Goal: Task Accomplishment & Management: Manage account settings

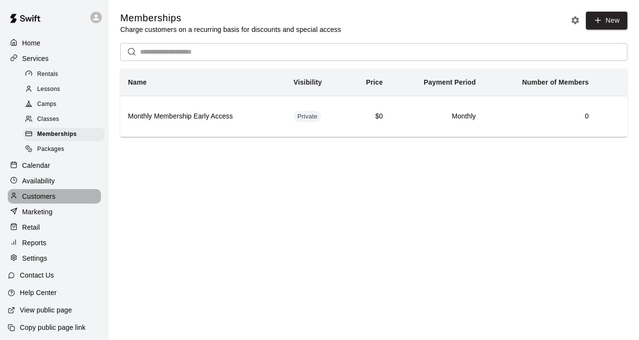
click at [46, 200] on p "Customers" at bounding box center [38, 196] width 33 height 10
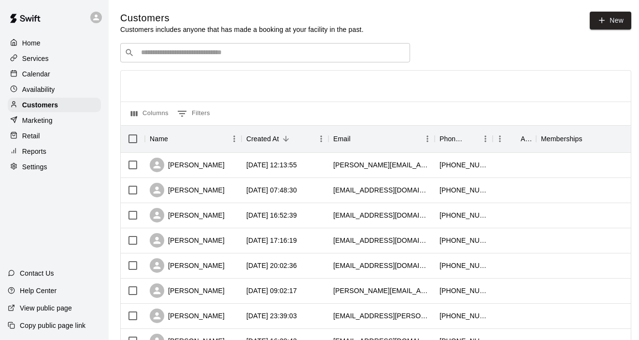
click at [47, 170] on div "Settings" at bounding box center [54, 167] width 93 height 15
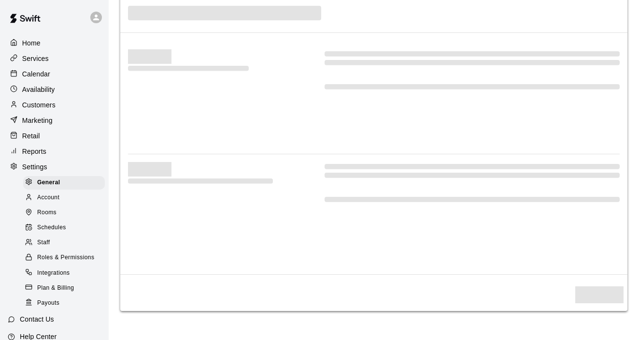
select select "**"
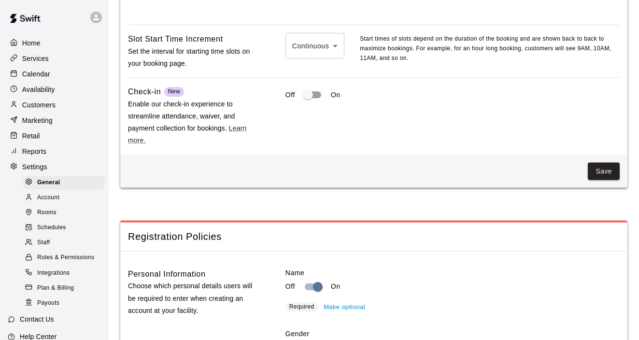
scroll to position [1033, 0]
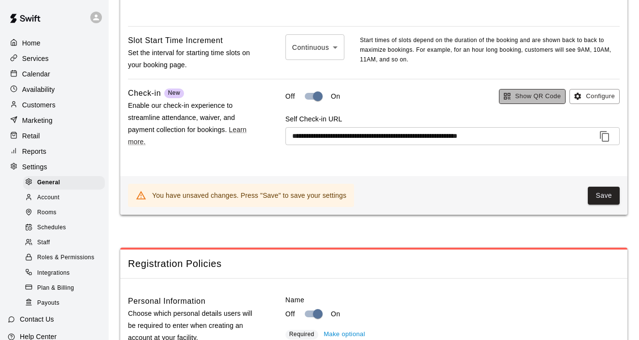
click at [525, 100] on button "Show QR Code" at bounding box center [532, 96] width 67 height 15
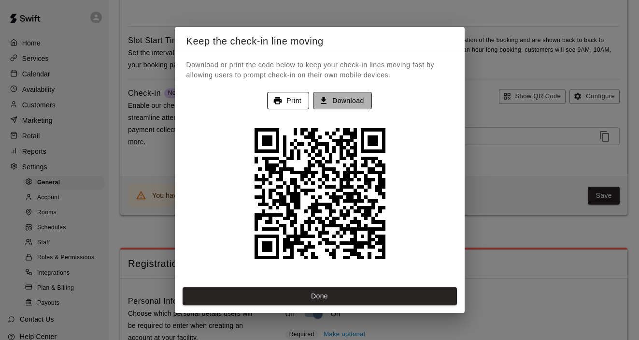
click at [338, 100] on button "Download" at bounding box center [342, 101] width 58 height 18
click at [301, 298] on button "Done" at bounding box center [320, 296] width 275 height 18
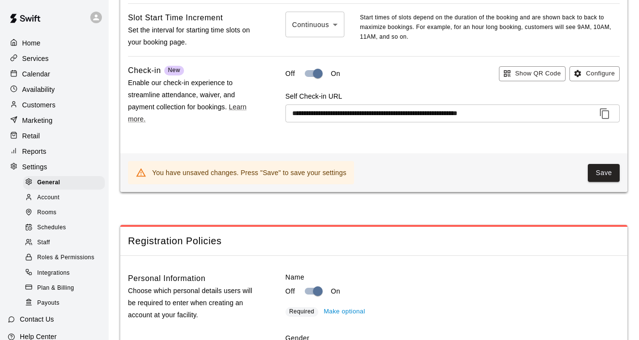
scroll to position [1055, 0]
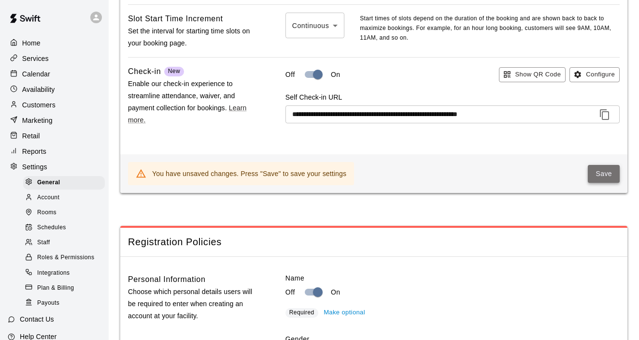
click at [599, 180] on button "Save" at bounding box center [604, 174] width 32 height 18
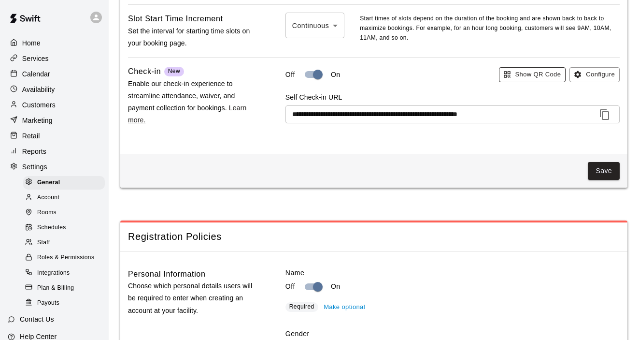
click at [513, 81] on button "Show QR Code" at bounding box center [532, 74] width 67 height 15
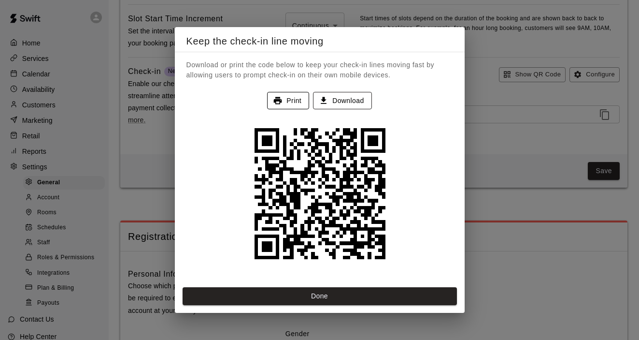
click at [359, 101] on button "Download" at bounding box center [342, 101] width 58 height 18
click at [552, 152] on div "Keep the check-in line moving Download or print the code below to keep your che…" at bounding box center [319, 170] width 639 height 340
